Goal: Task Accomplishment & Management: Manage account settings

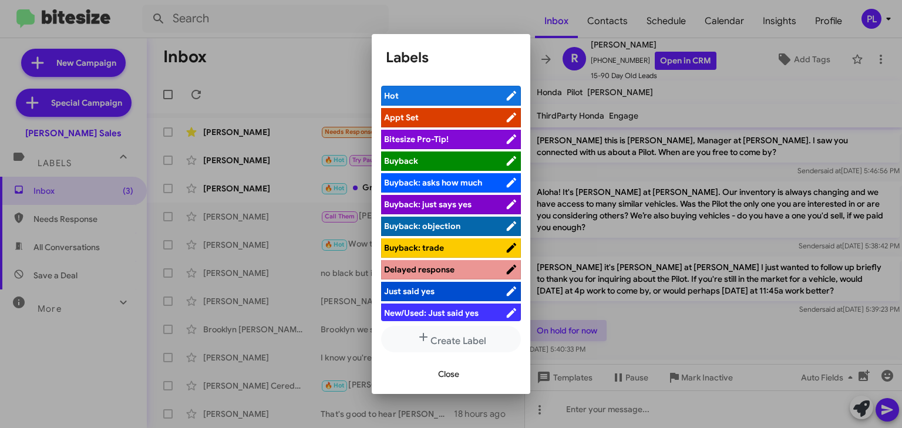
click at [450, 374] on span "Close" at bounding box center [448, 374] width 21 height 21
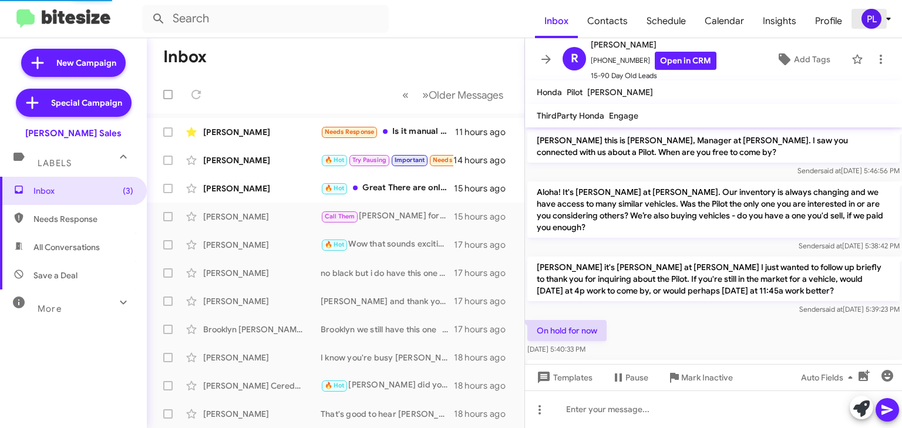
click at [887, 23] on icon at bounding box center [888, 19] width 14 height 14
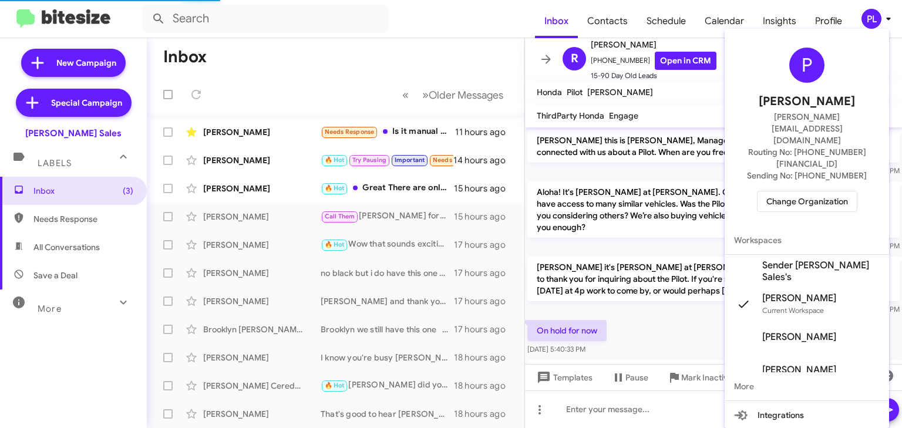
click at [796, 191] on span "Change Organization" at bounding box center [807, 201] width 82 height 20
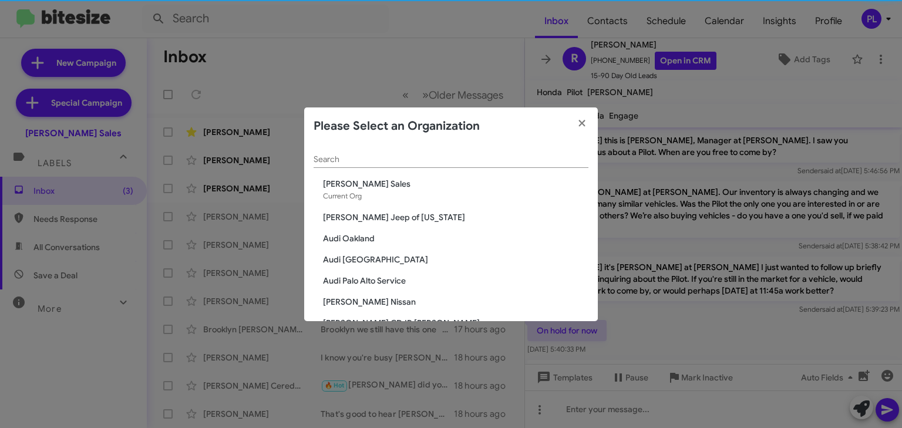
click at [397, 158] on input "Search" at bounding box center [451, 159] width 275 height 9
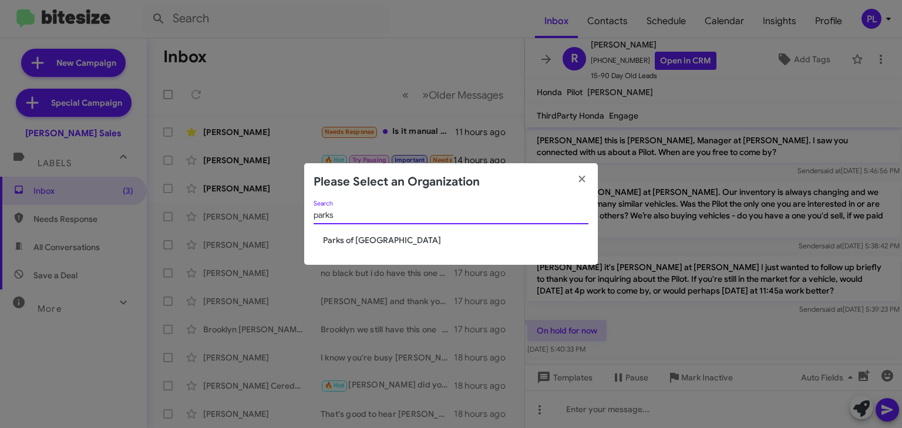
type input "parks"
click at [358, 242] on span "Parks of [GEOGRAPHIC_DATA]" at bounding box center [455, 240] width 265 height 12
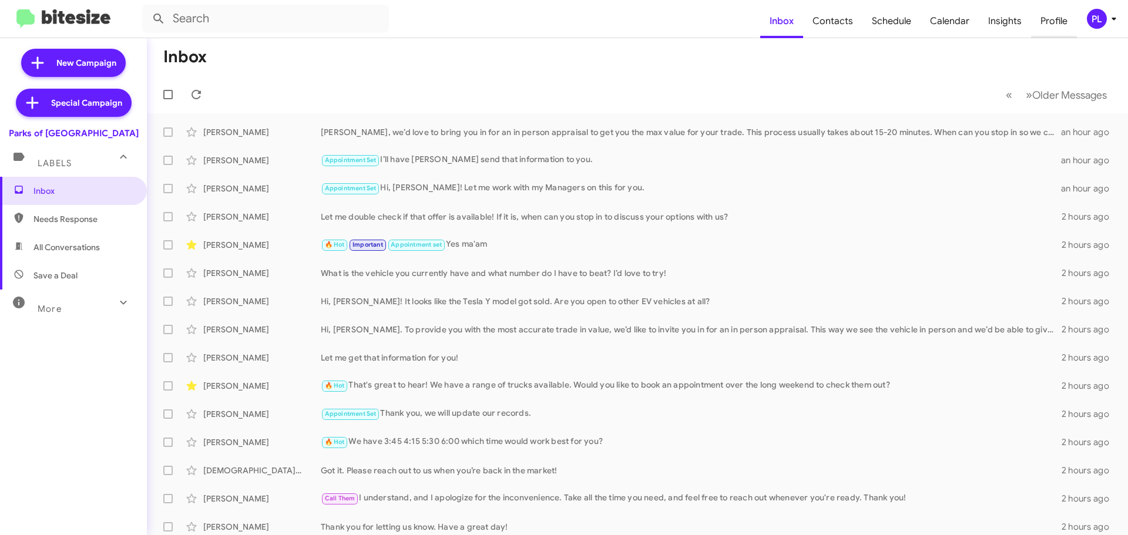
click at [751, 11] on span "Profile" at bounding box center [1054, 21] width 46 height 34
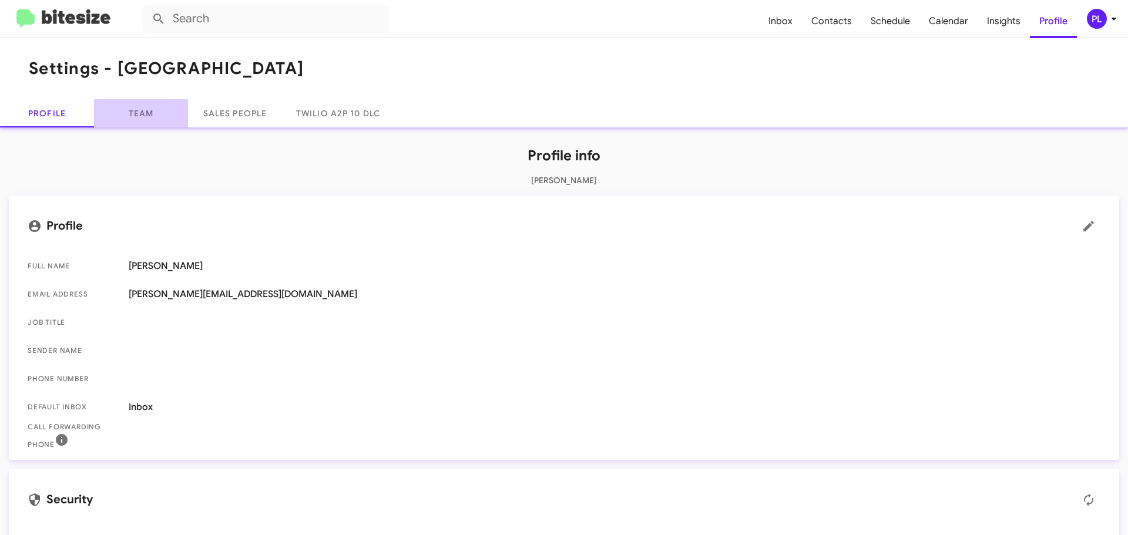
click at [151, 116] on link "Team" at bounding box center [141, 113] width 94 height 28
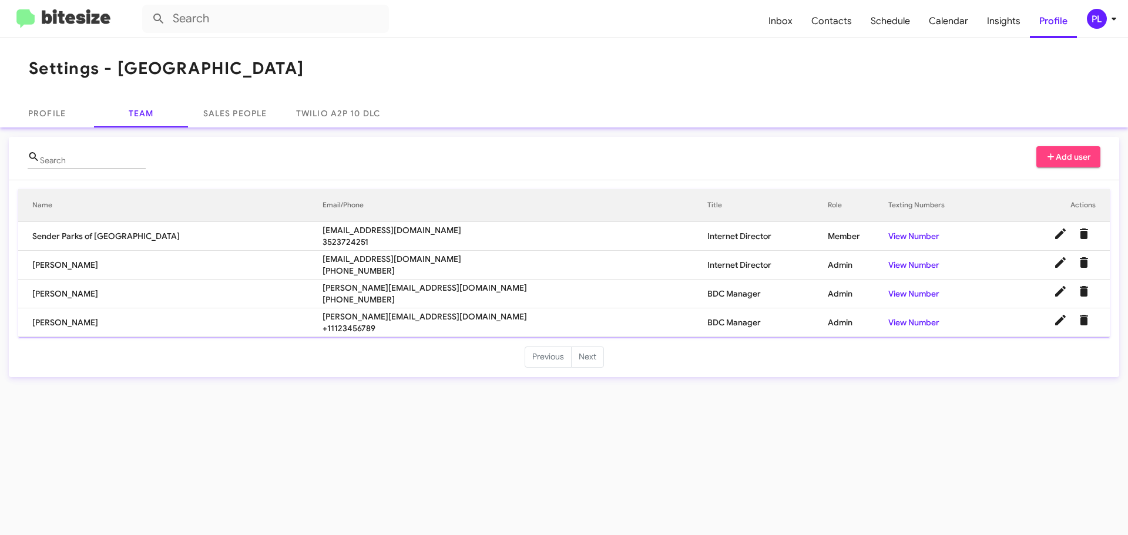
drag, startPoint x: 291, startPoint y: 62, endPoint x: 119, endPoint y: 68, distance: 172.2
click at [119, 68] on mat-toolbar "Settings - Parks of Gainesville" at bounding box center [564, 68] width 1128 height 61
copy h1 "Parks of [GEOGRAPHIC_DATA]"
click at [751, 17] on icon at bounding box center [1113, 19] width 14 height 14
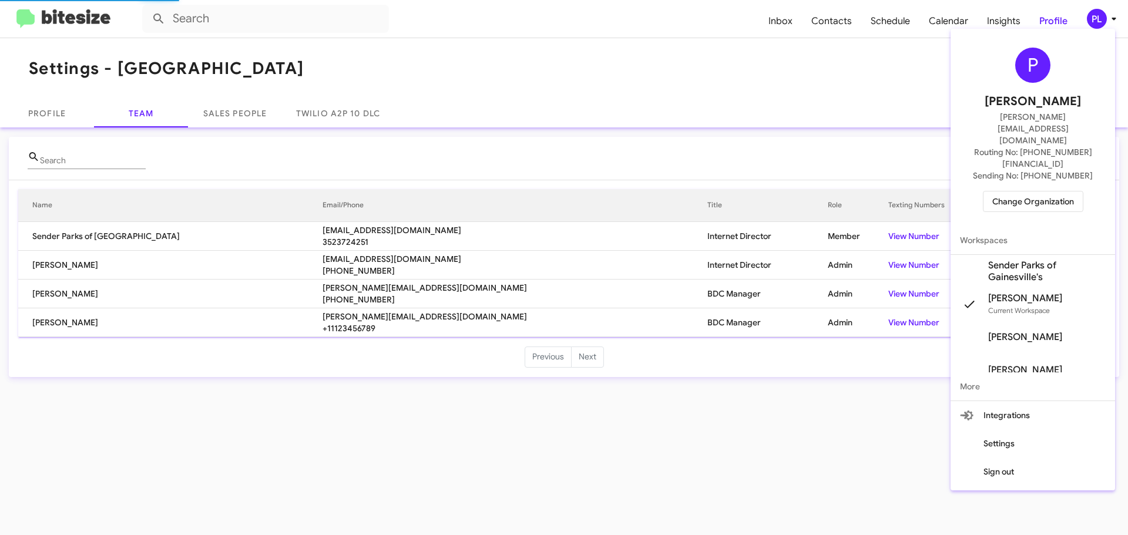
click at [751, 191] on span "Change Organization" at bounding box center [1033, 201] width 82 height 20
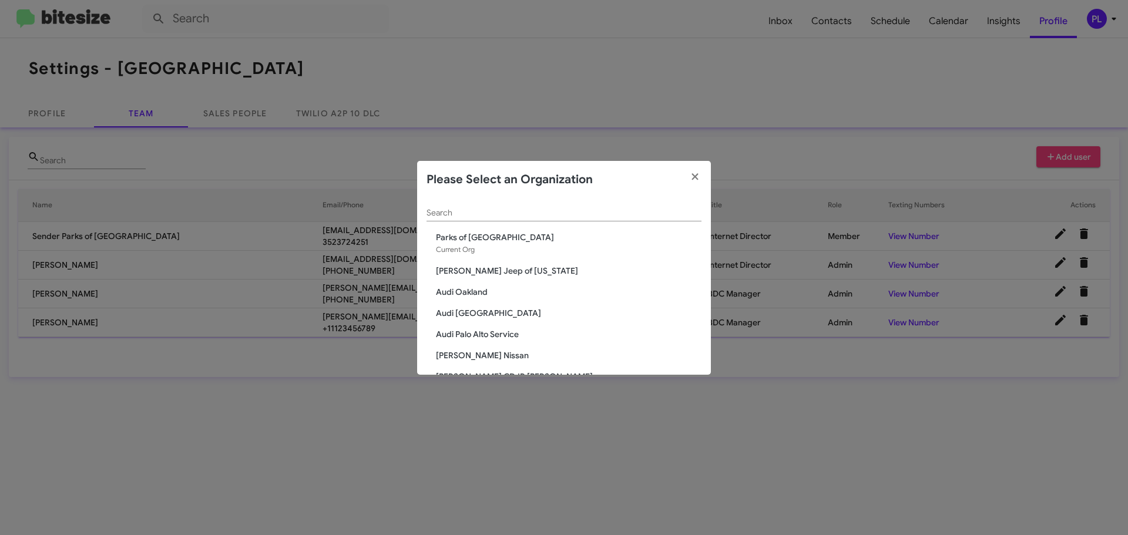
click at [463, 213] on input "Search" at bounding box center [563, 212] width 275 height 9
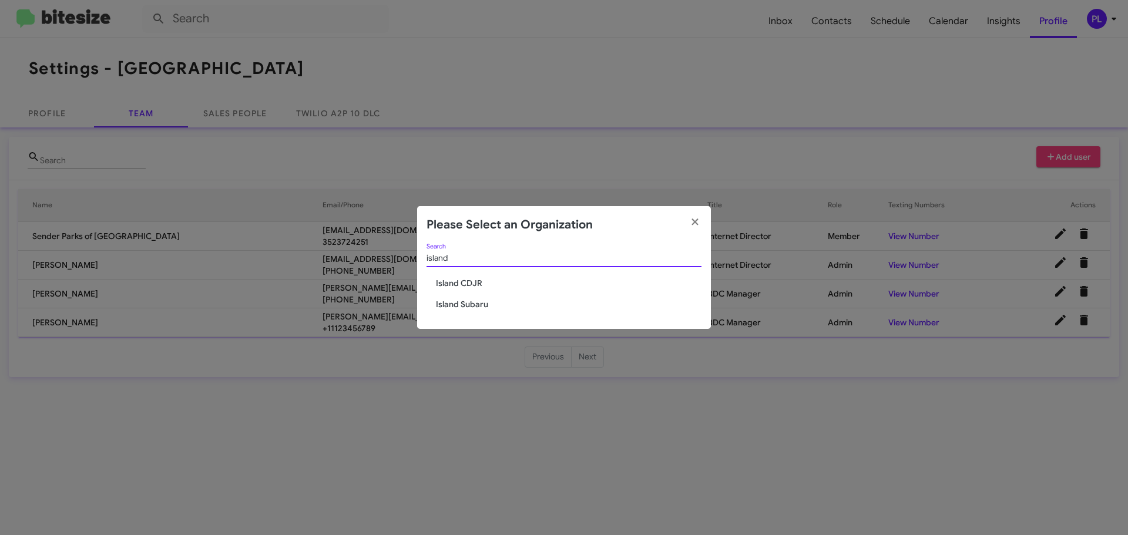
type input "island"
click at [481, 307] on span "Island Subaru" at bounding box center [568, 304] width 265 height 12
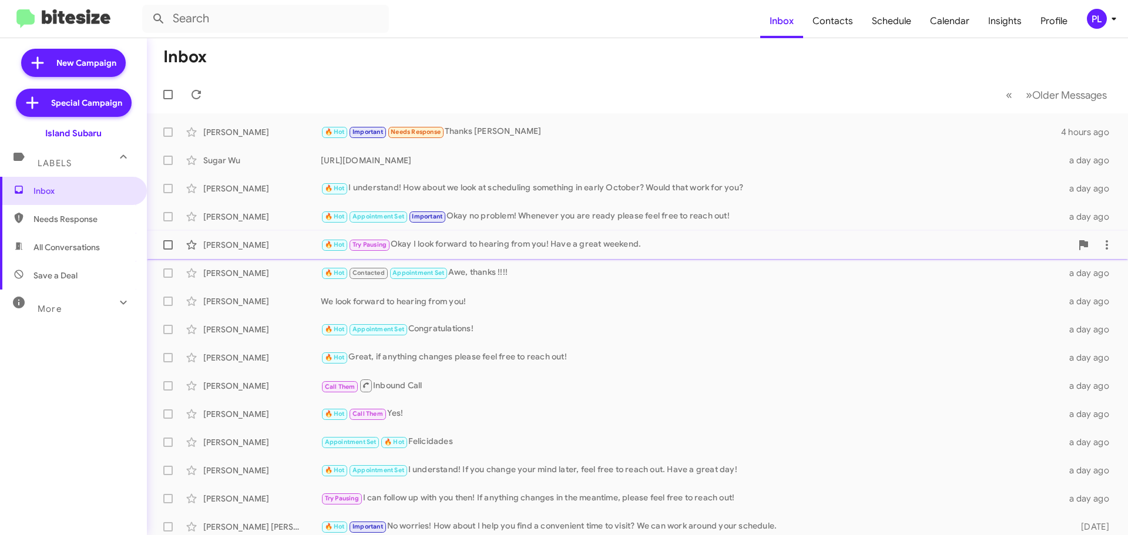
click at [497, 247] on div "🔥 Hot Try Pausing Okay I look forward to hearing from you! Have a great weekend." at bounding box center [696, 245] width 751 height 14
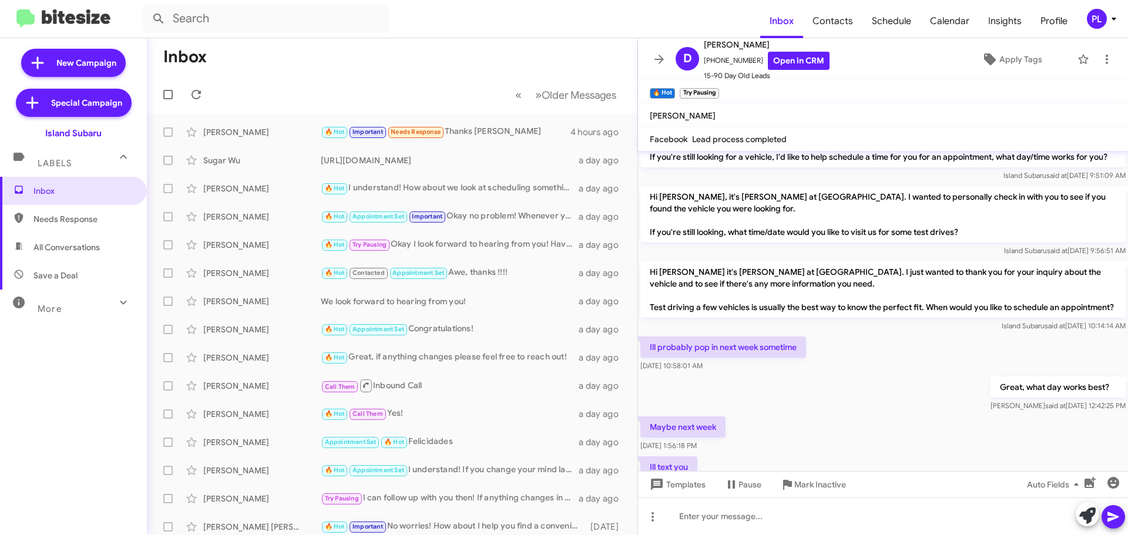
scroll to position [112, 0]
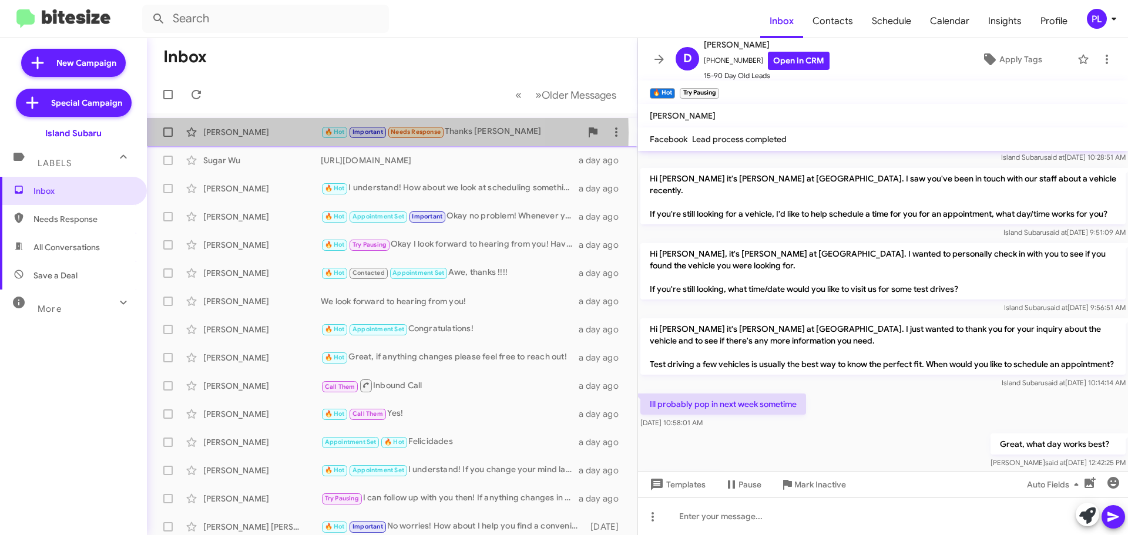
click at [213, 133] on div "[PERSON_NAME]" at bounding box center [261, 132] width 117 height 12
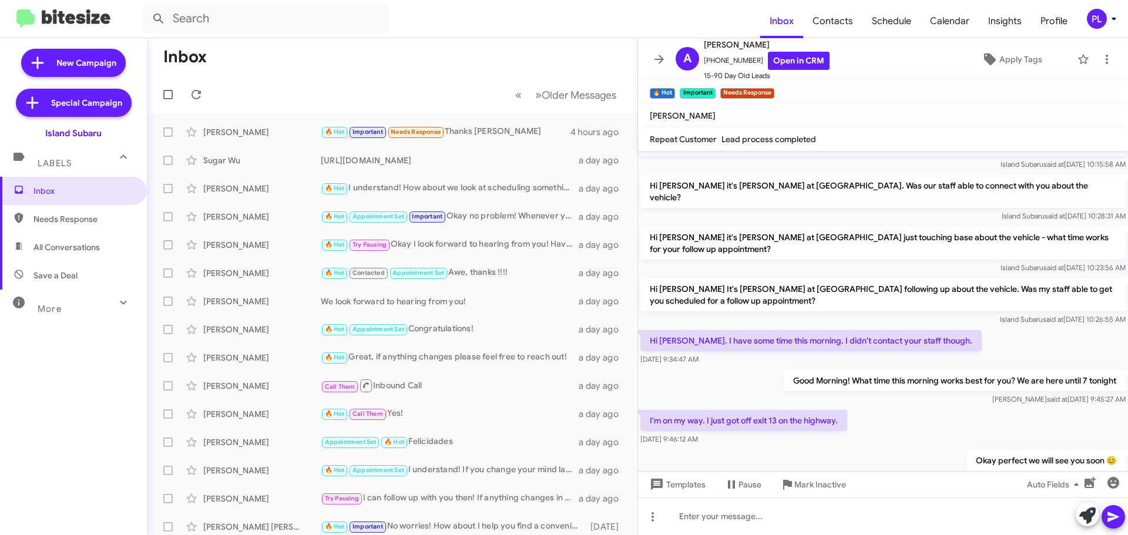
scroll to position [1477, 0]
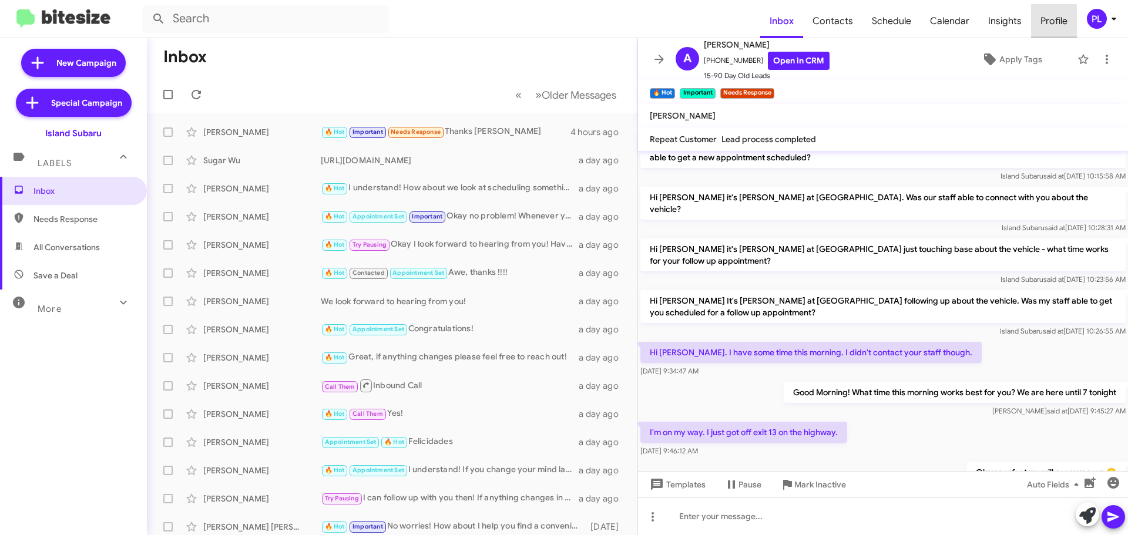
click at [1059, 22] on span "Profile" at bounding box center [1054, 21] width 46 height 34
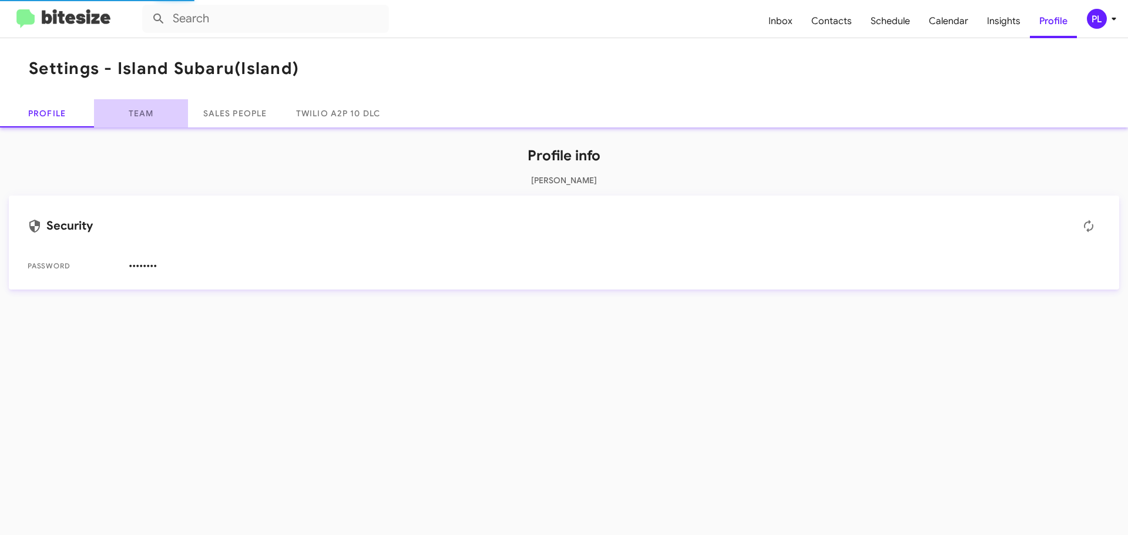
click at [139, 115] on link "Team" at bounding box center [141, 113] width 94 height 28
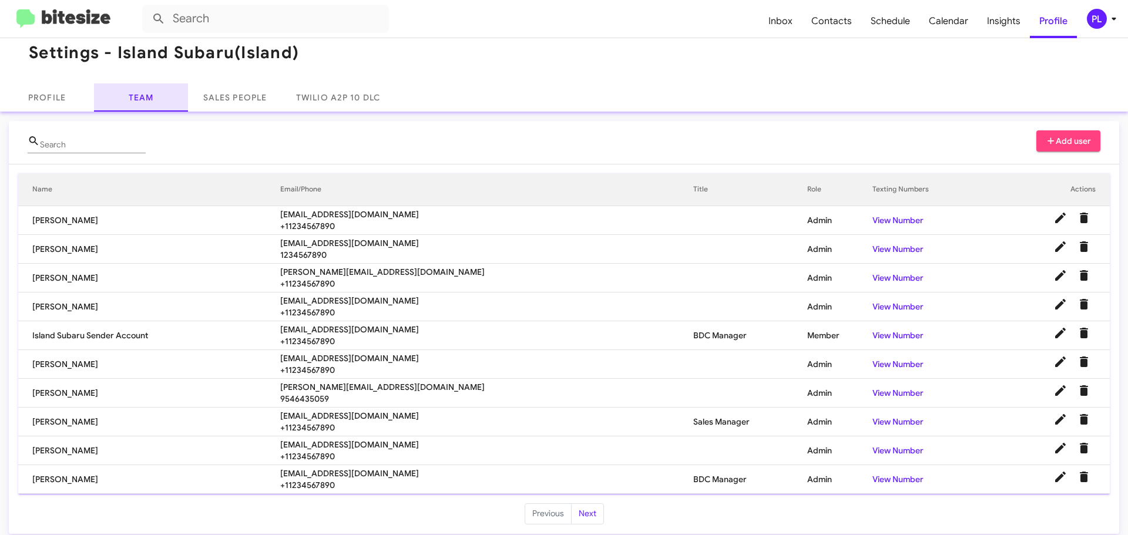
scroll to position [24, 0]
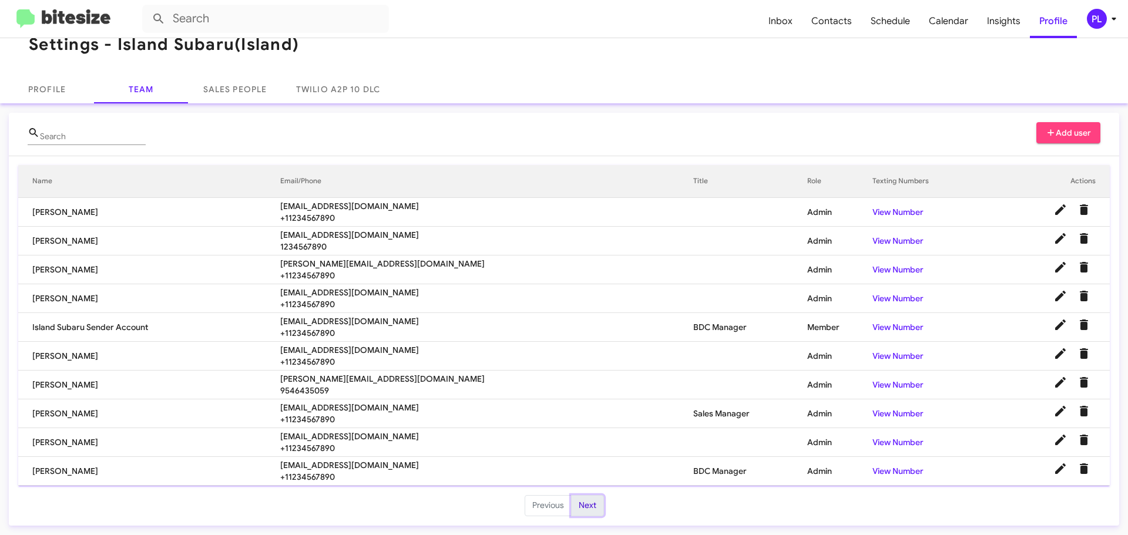
click at [586, 507] on button "Next" at bounding box center [587, 505] width 33 height 21
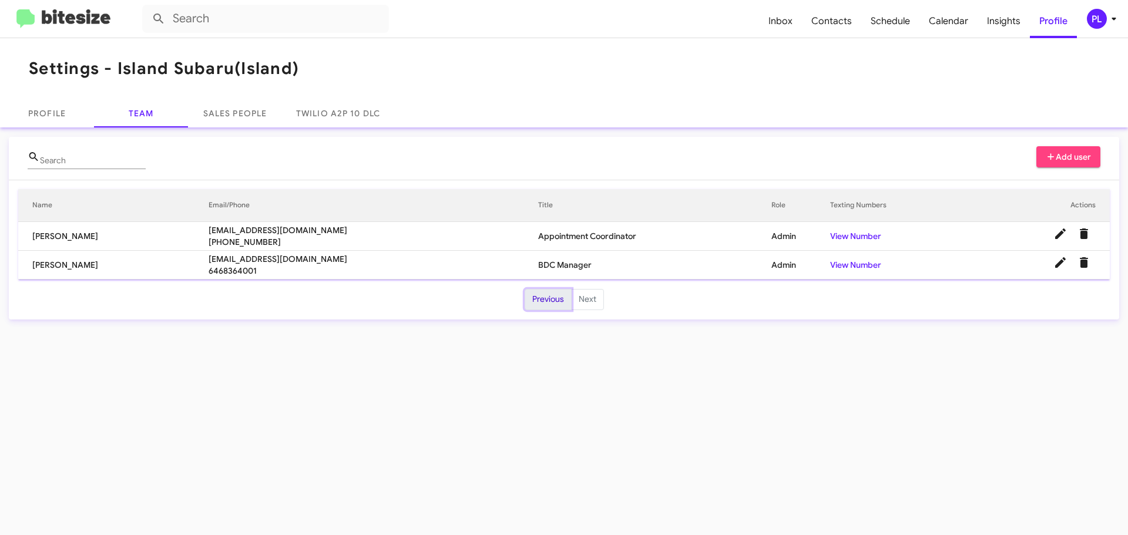
click at [536, 307] on button "Previous" at bounding box center [547, 299] width 47 height 21
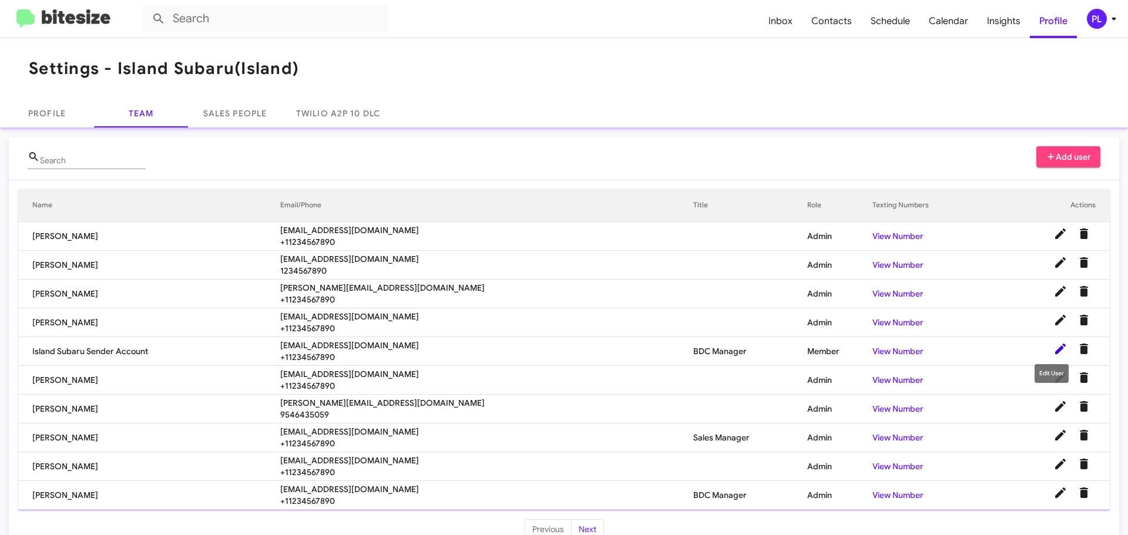
click at [1053, 353] on icon at bounding box center [1060, 349] width 14 height 14
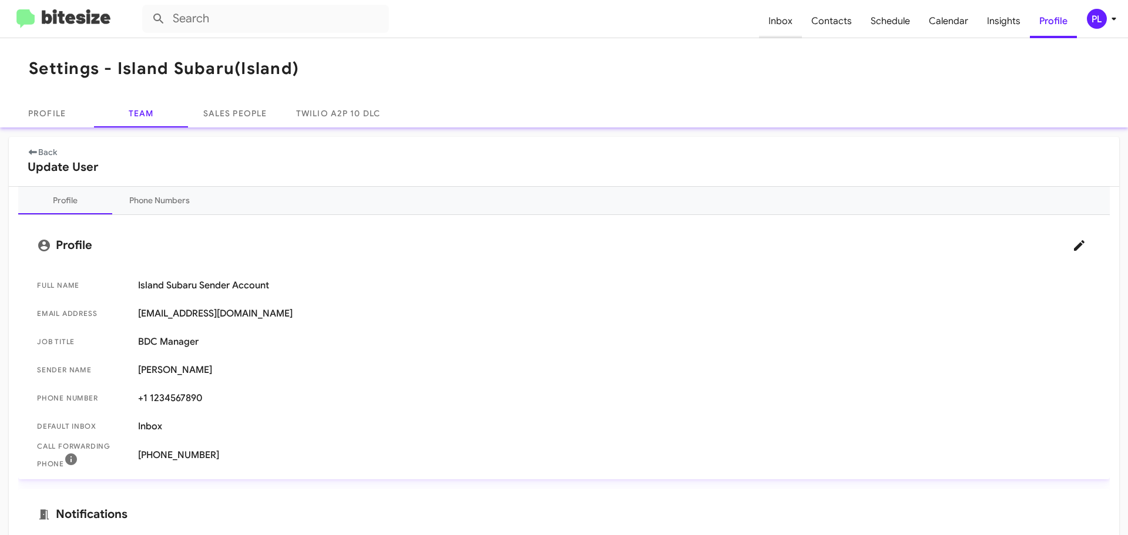
click at [791, 22] on span "Inbox" at bounding box center [780, 21] width 43 height 34
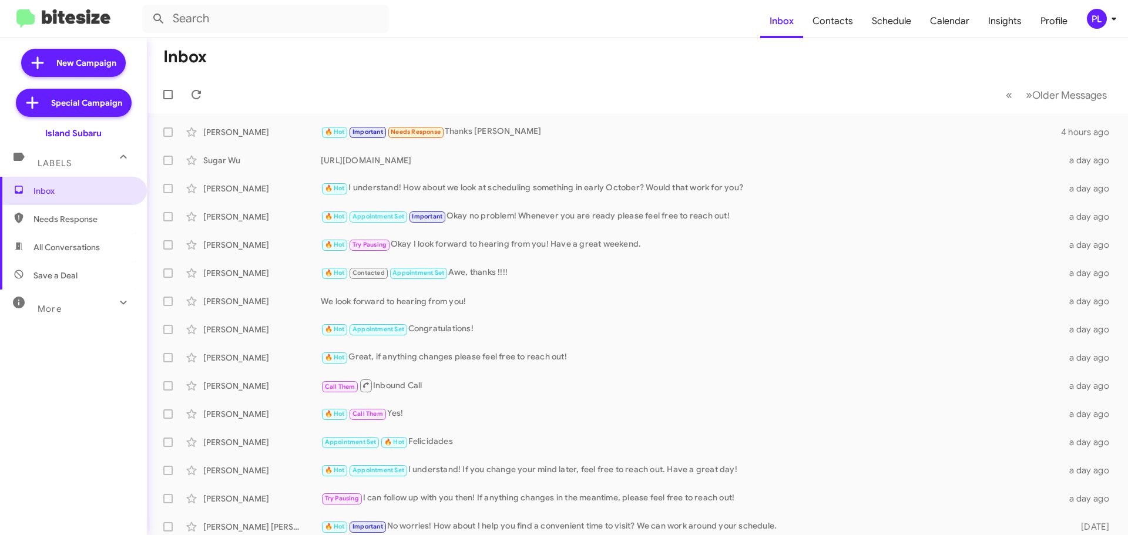
drag, startPoint x: 38, startPoint y: 132, endPoint x: 121, endPoint y: 133, distance: 82.8
click at [121, 133] on div "Island Subaru" at bounding box center [73, 131] width 147 height 16
copy div "Island Subaru"
click at [1115, 19] on icon at bounding box center [1113, 19] width 14 height 14
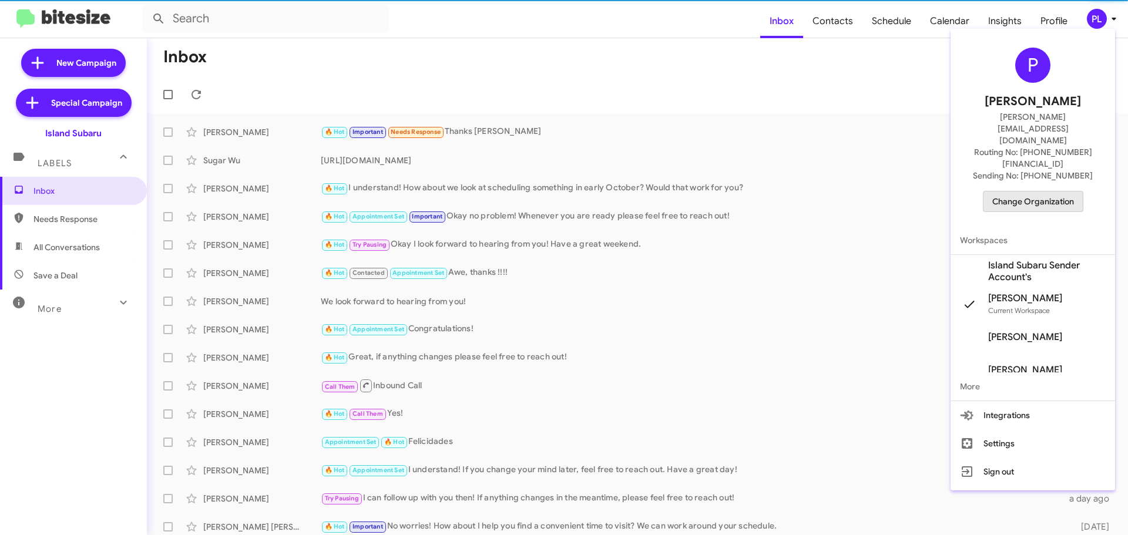
click at [1048, 191] on span "Change Organization" at bounding box center [1033, 201] width 82 height 20
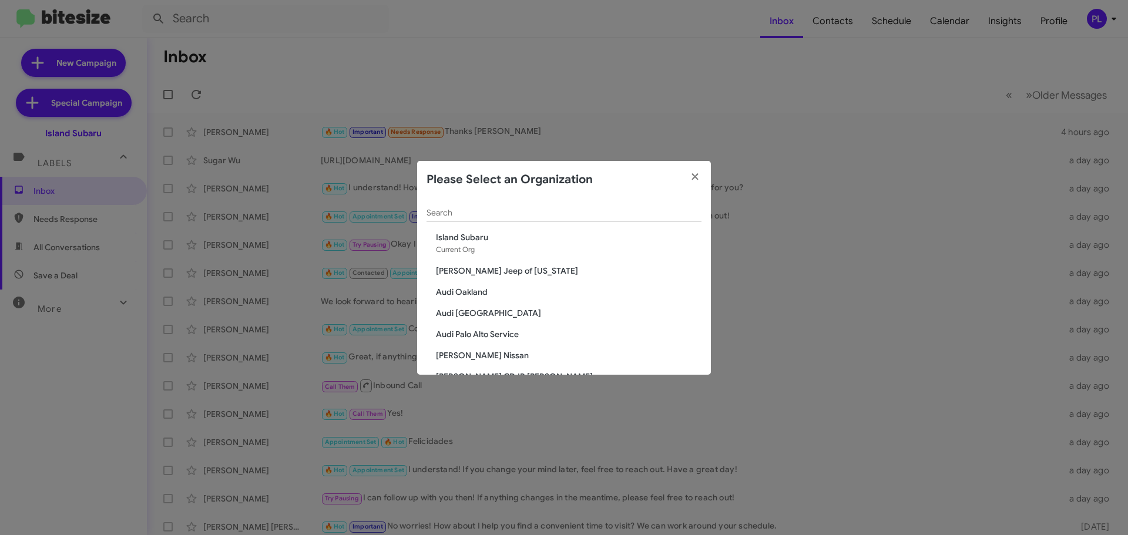
click at [594, 213] on input "Search" at bounding box center [563, 212] width 275 height 9
type input "h"
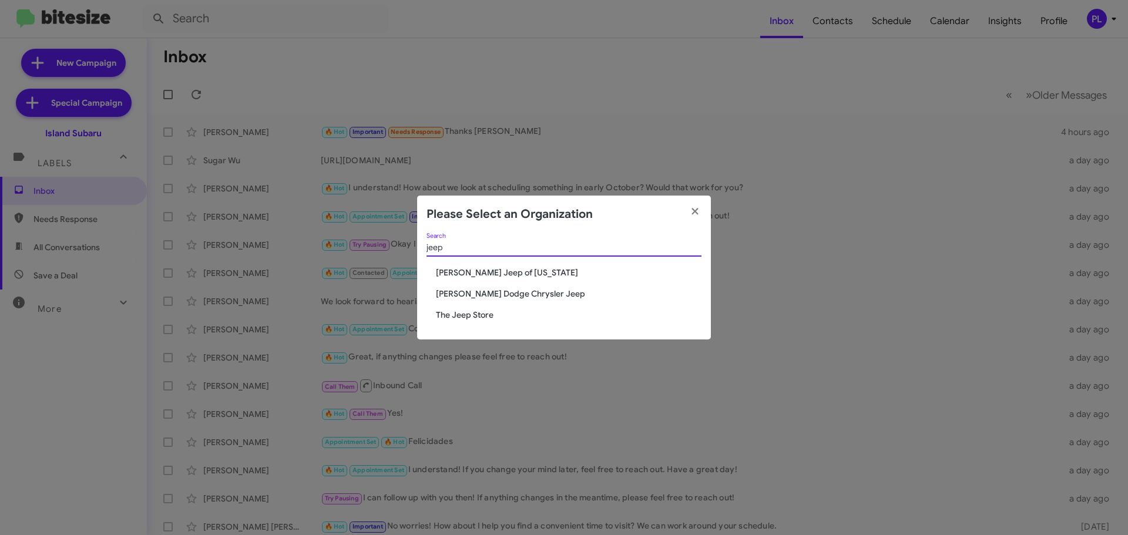
type input "jeep"
click at [469, 316] on span "The Jeep Store" at bounding box center [568, 315] width 265 height 12
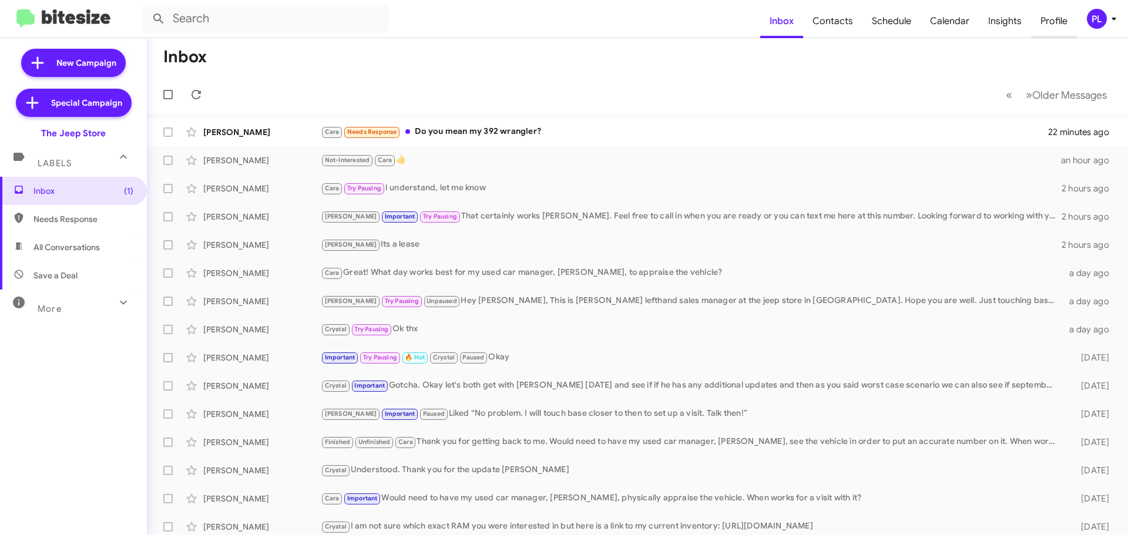
click at [1055, 18] on span "Profile" at bounding box center [1054, 21] width 46 height 34
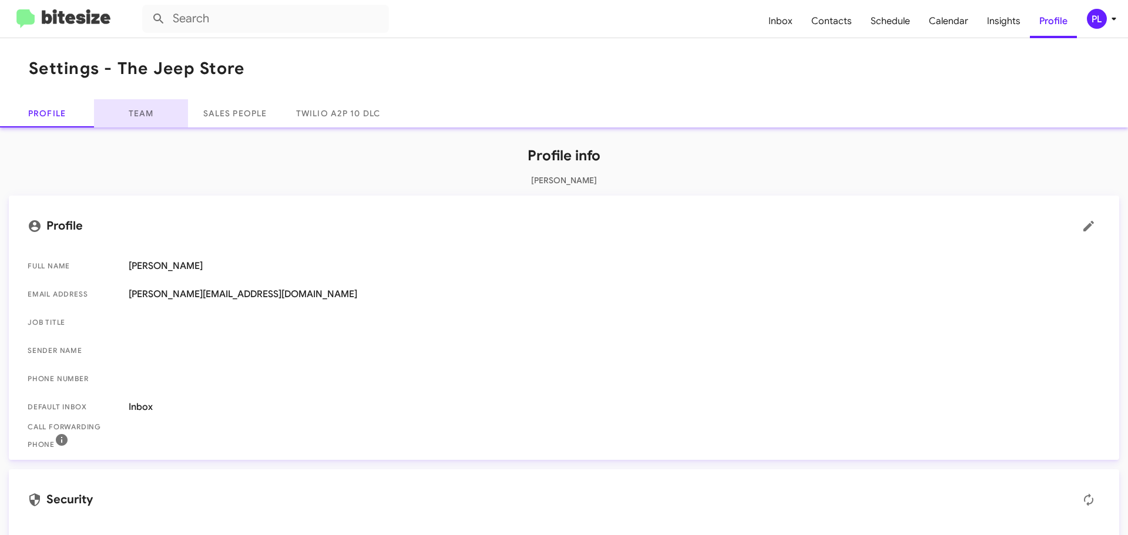
click at [144, 112] on link "Team" at bounding box center [141, 113] width 94 height 28
